Goal: Obtain resource: Download file/media

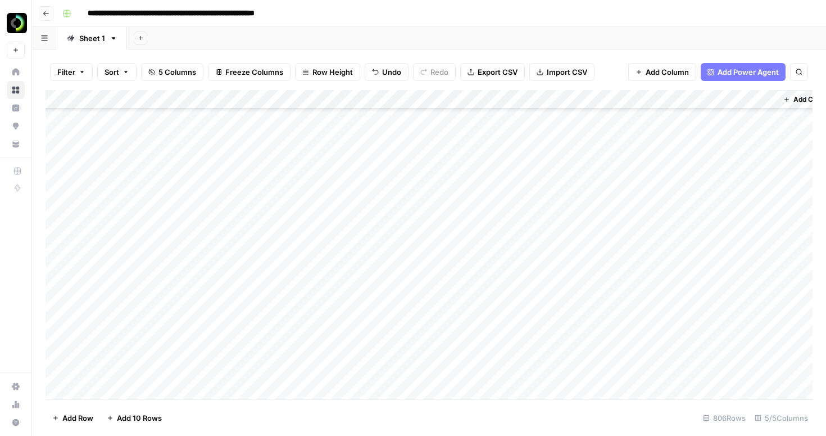
scroll to position [6316, 0]
click at [492, 79] on button "Export CSV" at bounding box center [492, 72] width 65 height 18
